Goal: Information Seeking & Learning: Understand process/instructions

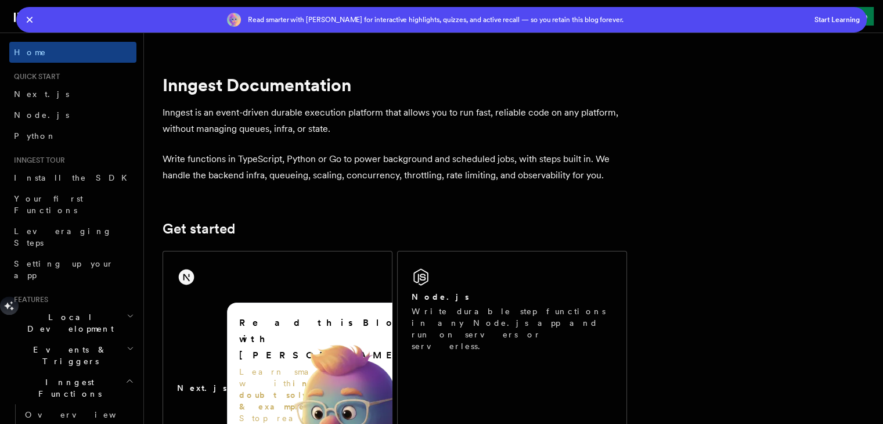
scroll to position [46, 0]
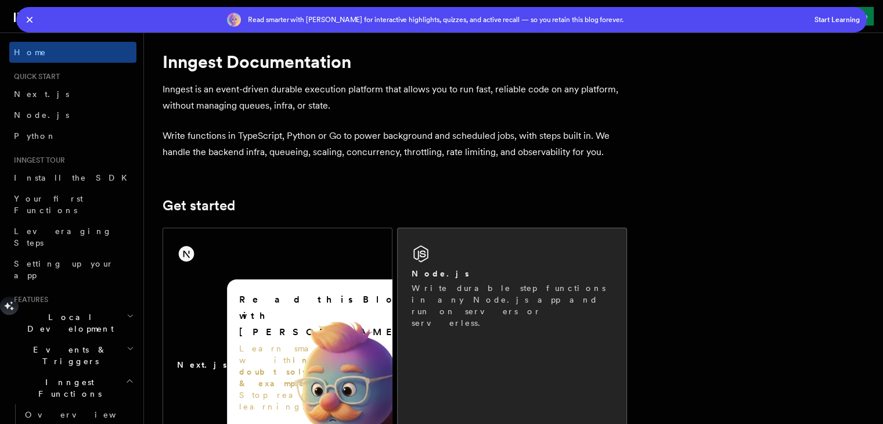
click at [491, 269] on div "Node.js" at bounding box center [512, 274] width 201 height 12
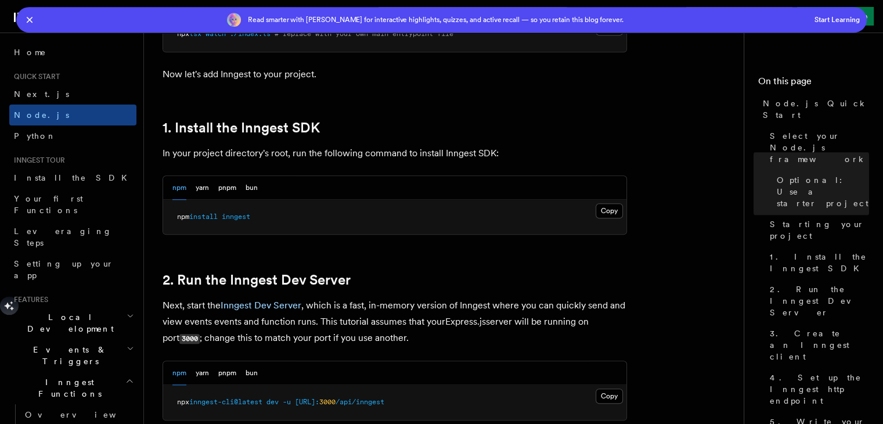
scroll to position [875, 0]
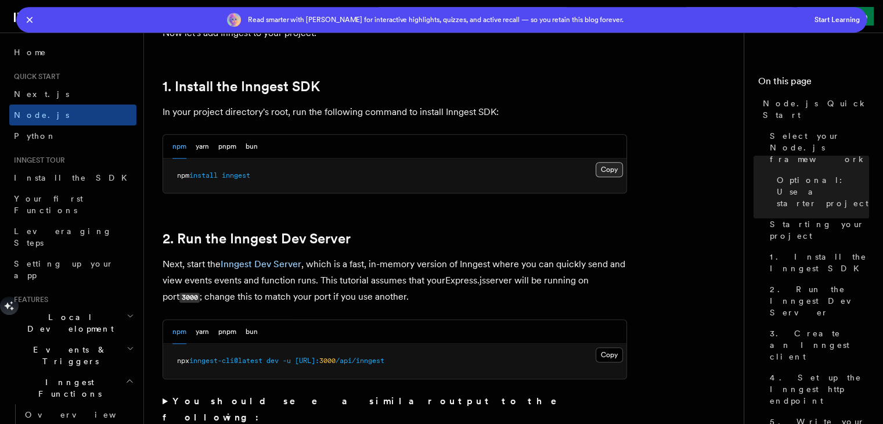
click at [608, 162] on button "Copy Copied" at bounding box center [609, 169] width 27 height 15
